Goal: Task Accomplishment & Management: Manage account settings

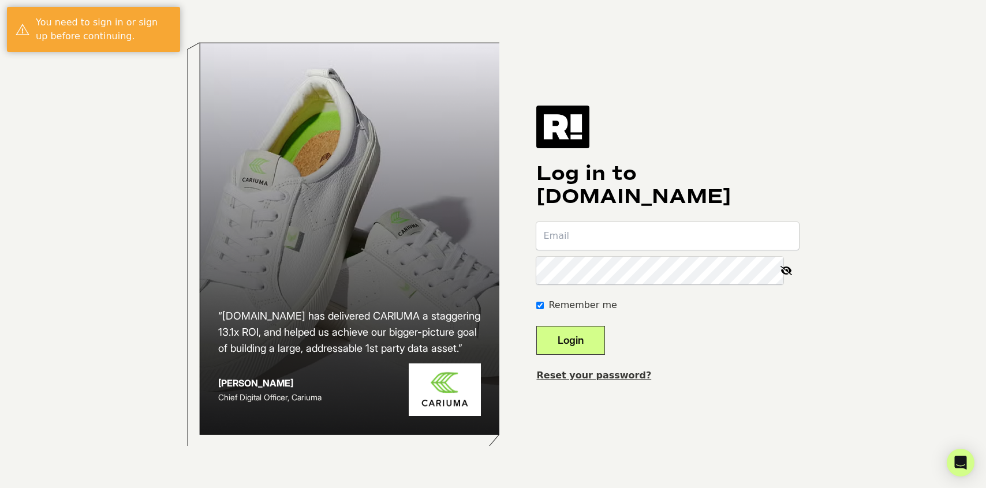
type input "dcontreras@erasdesignco.com"
click at [785, 267] on icon at bounding box center [785, 271] width 25 height 28
click at [785, 267] on icon at bounding box center [787, 271] width 24 height 28
click at [575, 335] on button "Login" at bounding box center [570, 340] width 69 height 29
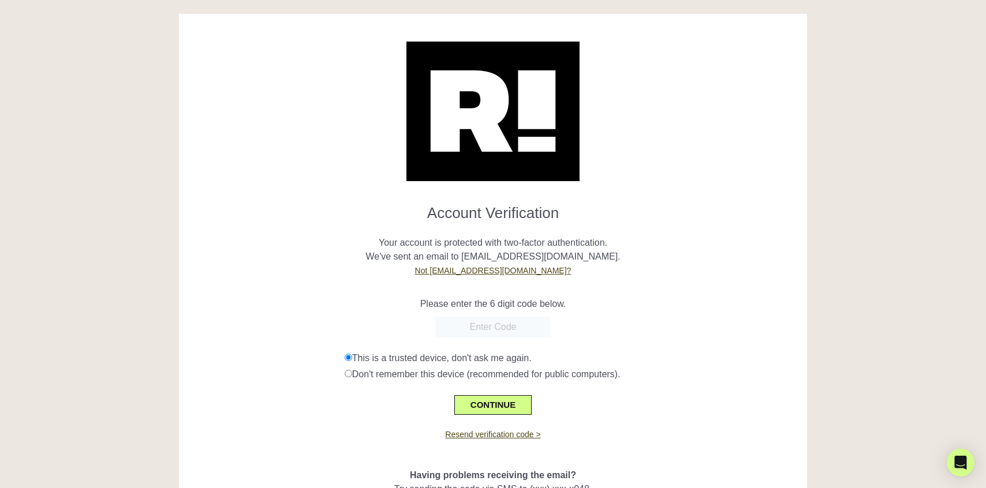
click at [462, 328] on input "text" at bounding box center [492, 327] width 115 height 21
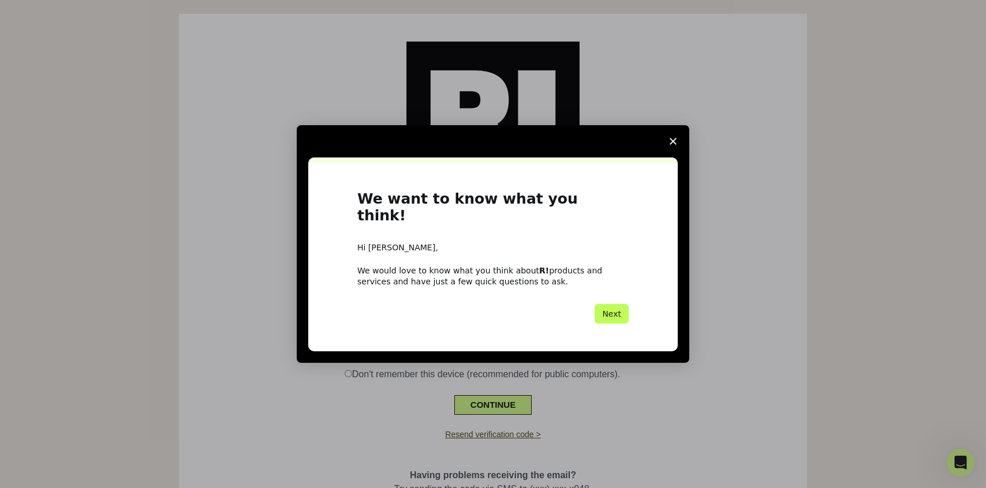
click at [623, 304] on button "Next" at bounding box center [611, 314] width 34 height 20
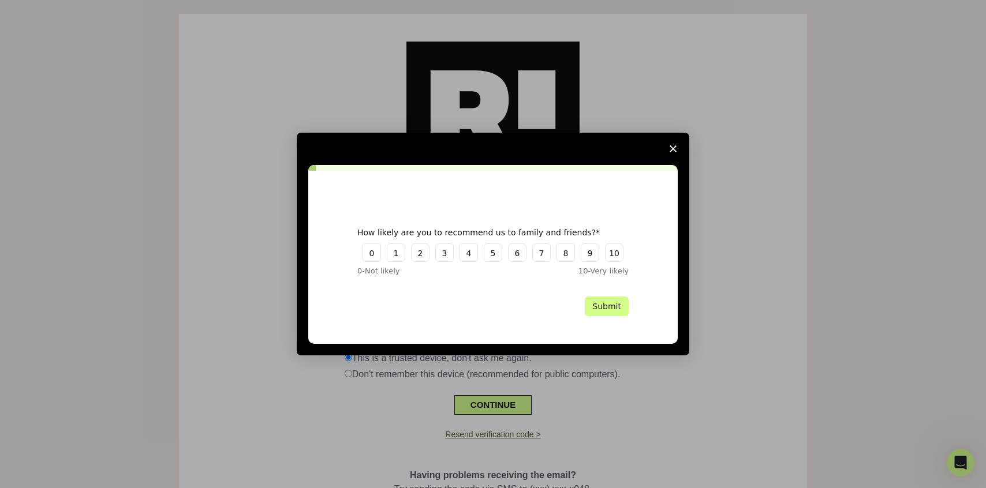
click at [670, 143] on span "Close survey" at bounding box center [673, 149] width 32 height 32
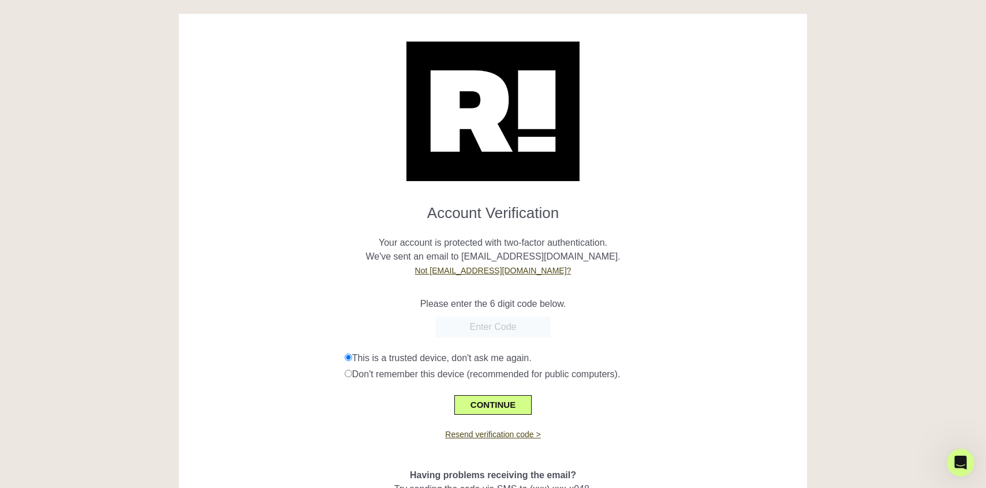
click at [487, 319] on input "text" at bounding box center [492, 327] width 115 height 21
paste input "916645"
type input "916645"
click at [503, 405] on button "CONTINUE" at bounding box center [492, 405] width 77 height 20
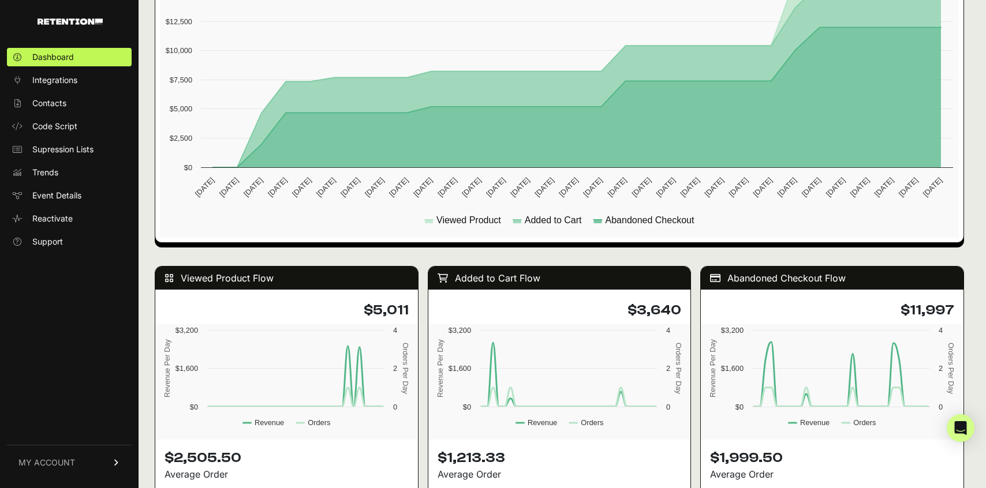
scroll to position [802, 0]
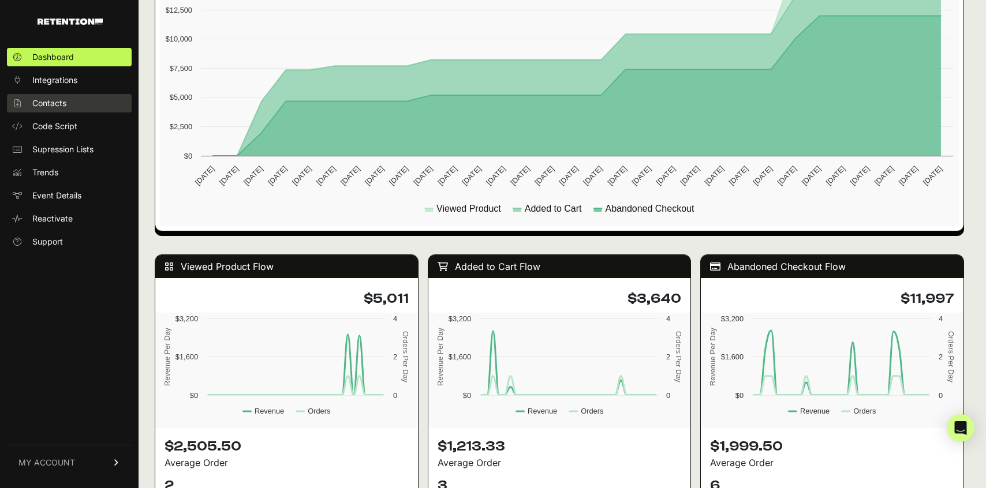
click at [31, 107] on link "Contacts" at bounding box center [69, 103] width 125 height 18
